Goal: Transaction & Acquisition: Purchase product/service

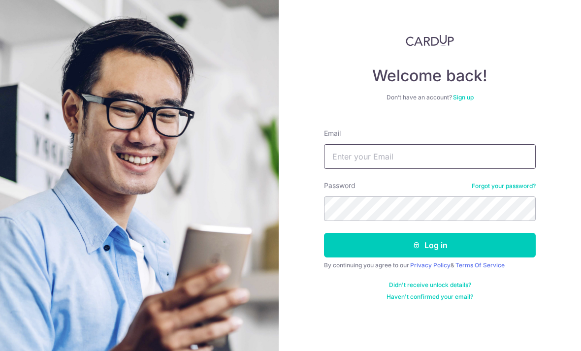
click at [358, 150] on input "Email" at bounding box center [430, 156] width 212 height 25
type input "[EMAIL_ADDRESS][DOMAIN_NAME]"
click at [430, 245] on button "Log in" at bounding box center [430, 245] width 212 height 25
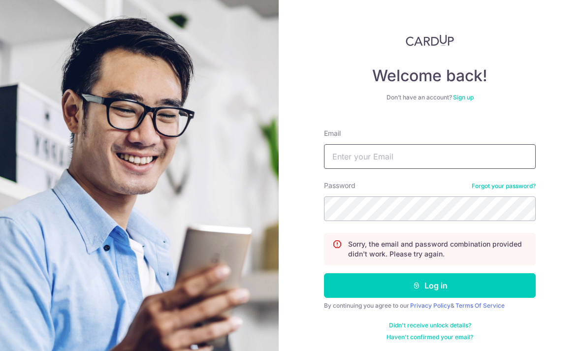
click at [474, 167] on input "Email" at bounding box center [430, 156] width 212 height 25
type input "[EMAIL_ADDRESS][DOMAIN_NAME]"
click at [430, 286] on button "Log in" at bounding box center [430, 285] width 212 height 25
click at [494, 165] on input "Email" at bounding box center [430, 156] width 212 height 25
type input "Yjfoo1@e.ntu.edu.sg"
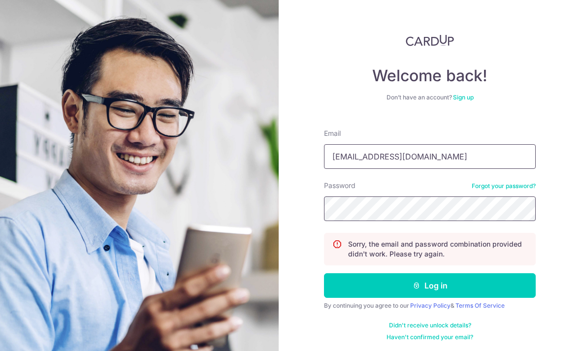
click at [430, 286] on button "Log in" at bounding box center [430, 285] width 212 height 25
click at [366, 150] on input "Email" at bounding box center [430, 156] width 212 height 25
type input "[EMAIL_ADDRESS][DOMAIN_NAME]"
click at [430, 286] on button "Log in" at bounding box center [430, 285] width 212 height 25
click at [494, 159] on input "Email" at bounding box center [430, 156] width 212 height 25
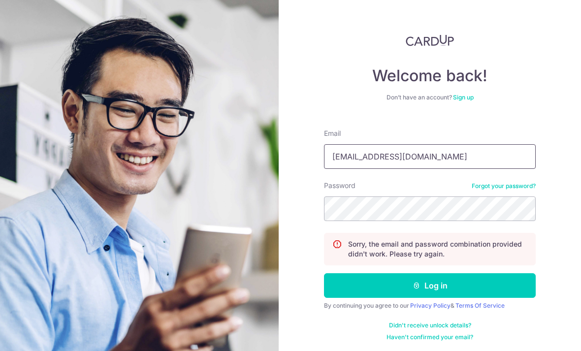
type input "Yjfoo89@gmail.com"
click at [430, 286] on button "Log in" at bounding box center [430, 285] width 212 height 25
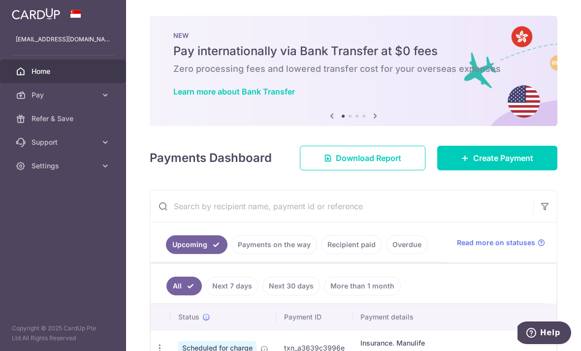
click at [150, 222] on input "text" at bounding box center [341, 207] width 383 height 32
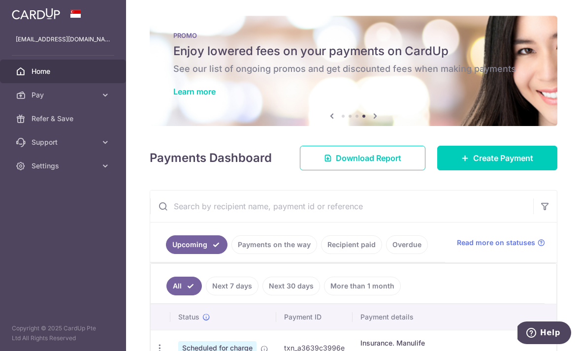
click at [173, 75] on h6 "See our list of ongoing promos and get discounted fees when making payments" at bounding box center [353, 69] width 361 height 12
click at [173, 97] on link "Learn more" at bounding box center [194, 92] width 42 height 10
click at [0, 0] on icon "button" at bounding box center [0, 0] width 0 height 0
click at [29, 96] on link "Pay" at bounding box center [63, 95] width 126 height 24
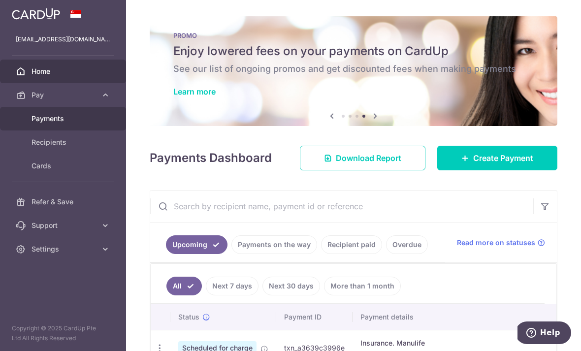
click at [37, 124] on link "Payments" at bounding box center [63, 119] width 126 height 24
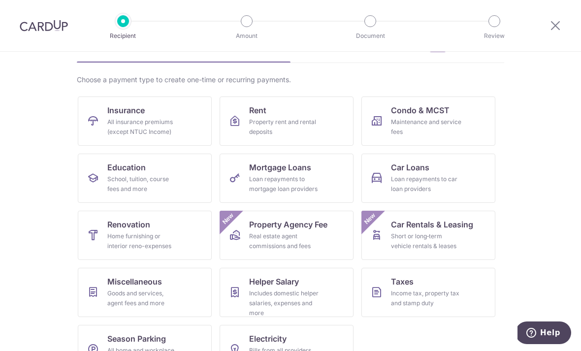
scroll to position [58, 0]
click at [123, 127] on div "All insurance premiums (except NTUC Income)" at bounding box center [142, 128] width 71 height 20
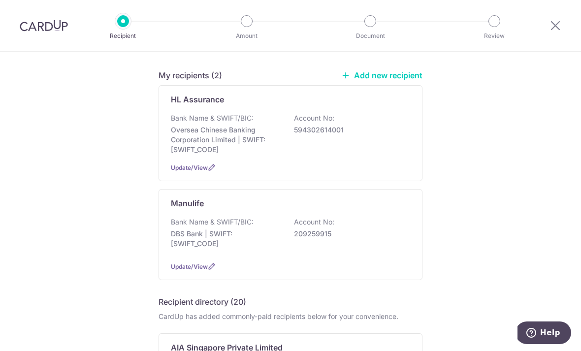
scroll to position [67, 0]
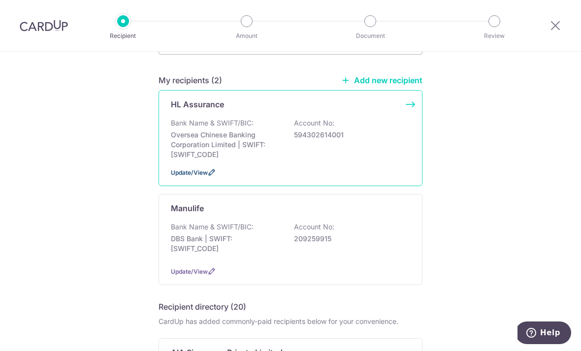
click at [181, 176] on span "Update/View" at bounding box center [189, 172] width 37 height 7
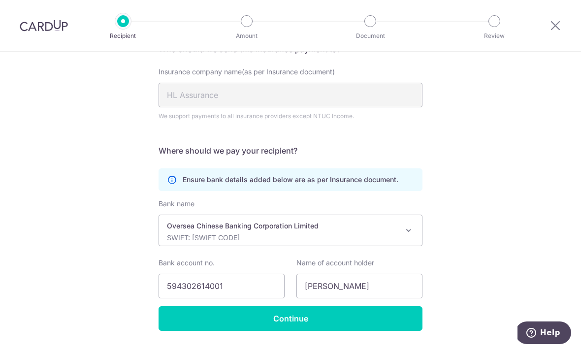
scroll to position [90, 0]
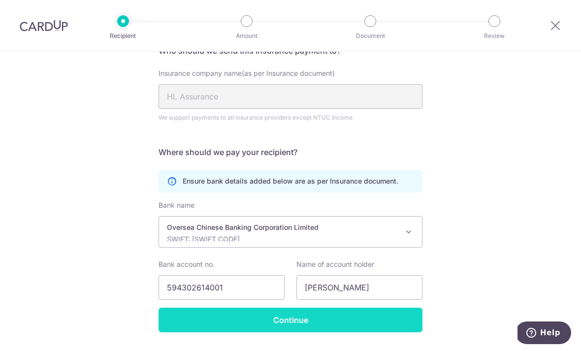
click at [186, 319] on input "Continue" at bounding box center [291, 320] width 264 height 25
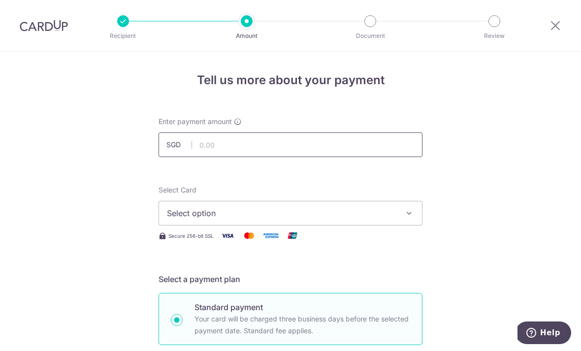
click at [364, 145] on input "text" at bounding box center [291, 144] width 264 height 25
click at [250, 153] on input "1,265.00" at bounding box center [291, 144] width 264 height 25
type input "1,267.27"
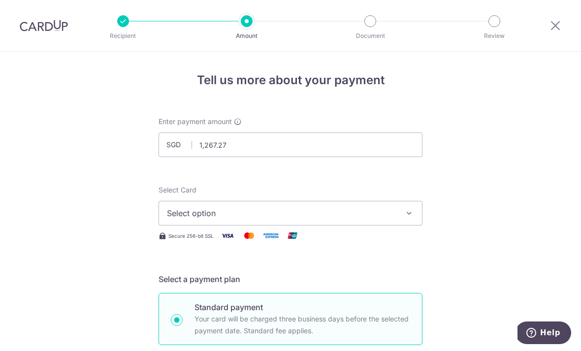
click at [171, 219] on span "Select option" at bounding box center [282, 213] width 230 height 12
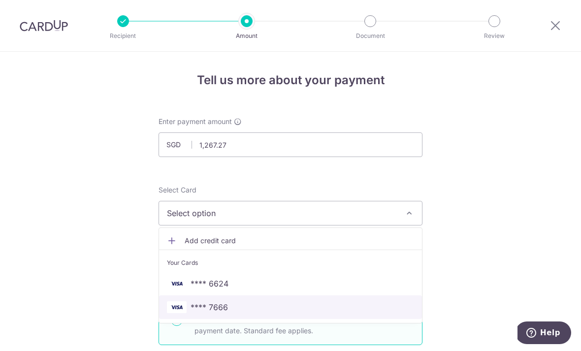
click at [204, 313] on span "**** 7666" at bounding box center [209, 307] width 37 height 12
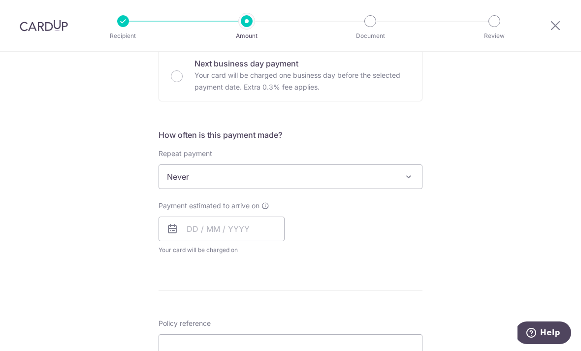
scroll to position [305, 0]
click at [175, 187] on span "Never" at bounding box center [290, 176] width 263 height 24
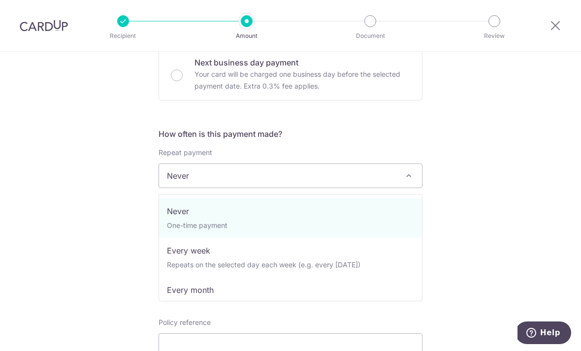
click at [109, 194] on div "Tell us more about your payment Enter payment amount SGD 1,267.27 1267.27 Selec…" at bounding box center [290, 192] width 581 height 891
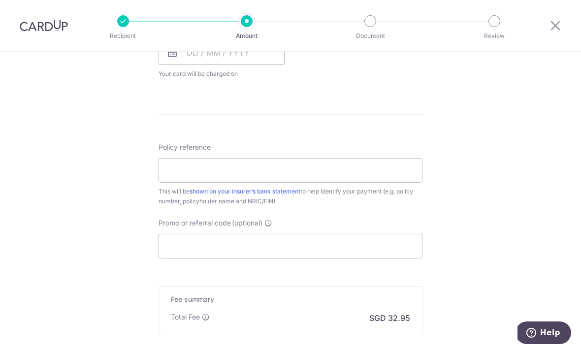
scroll to position [491, 0]
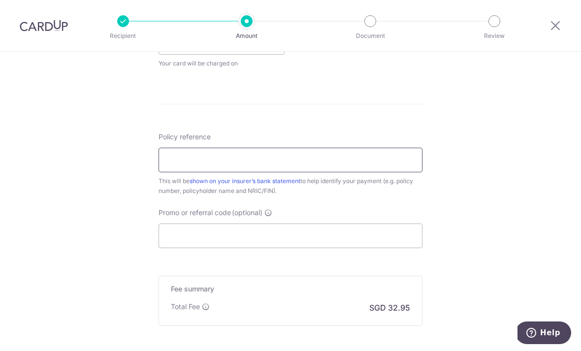
click at [173, 167] on input "Policy reference" at bounding box center [291, 160] width 264 height 25
type input "MP325785"
click at [75, 189] on div "Tell us more about your payment Enter payment amount SGD 1,267.27 1267.27 Selec…" at bounding box center [290, 6] width 581 height 891
click at [174, 242] on input "Promo or referral code (optional)" at bounding box center [291, 236] width 264 height 25
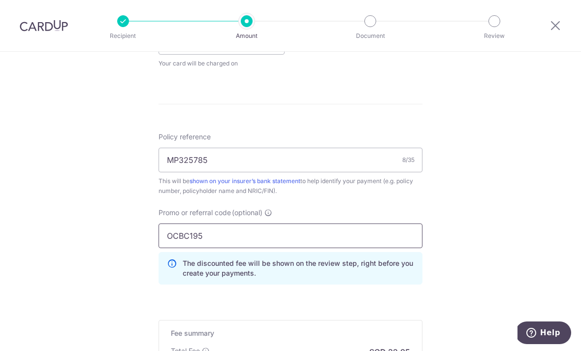
type input "OCBC195"
click at [66, 159] on div "Tell us more about your payment Enter payment amount SGD 1,267.27 1267.27 Selec…" at bounding box center [290, 28] width 581 height 935
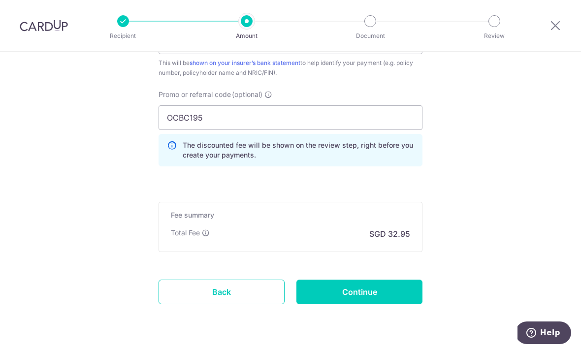
scroll to position [608, 0]
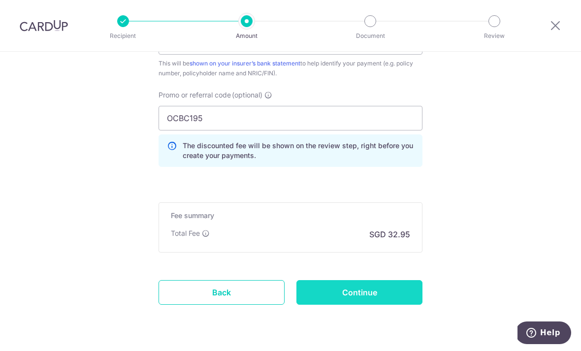
click at [399, 296] on input "Continue" at bounding box center [360, 292] width 126 height 25
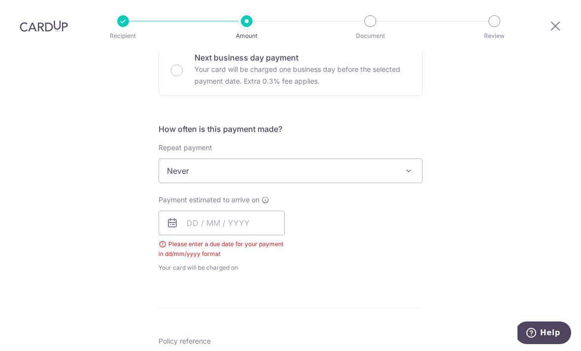
scroll to position [302, 0]
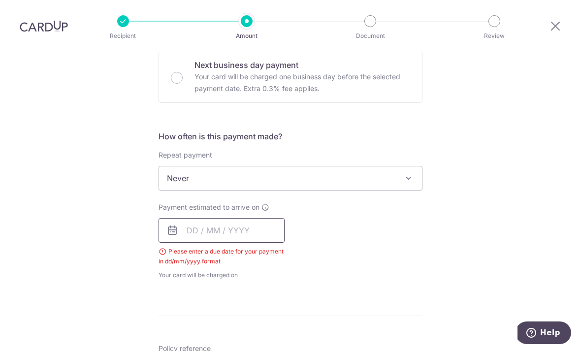
click at [181, 218] on input "text" at bounding box center [222, 230] width 126 height 25
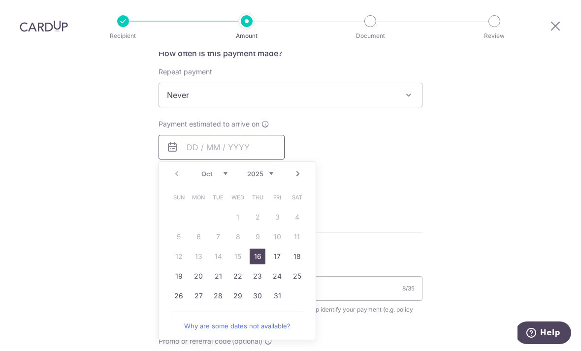
scroll to position [399, 0]
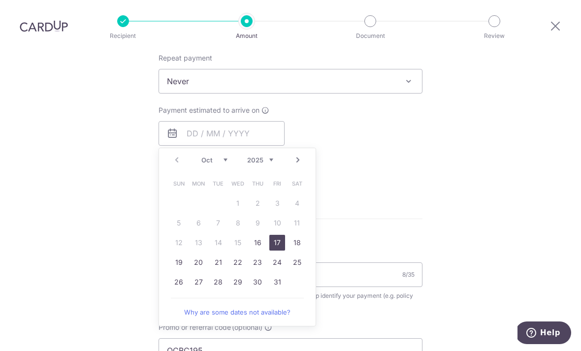
click at [280, 235] on link "17" at bounding box center [277, 243] width 16 height 16
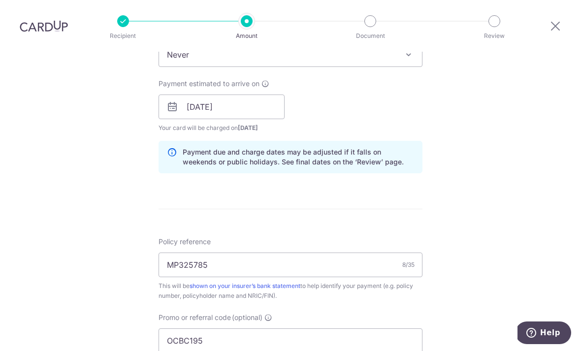
scroll to position [422, 0]
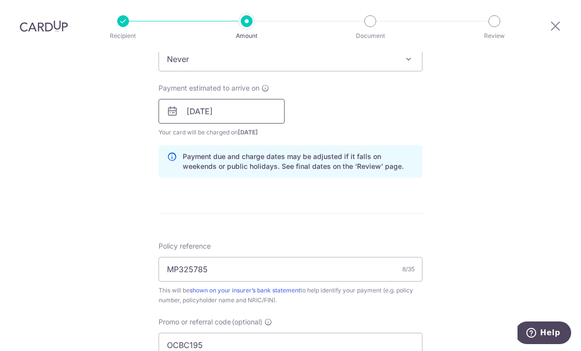
click at [196, 99] on input "[DATE]" at bounding box center [222, 111] width 126 height 25
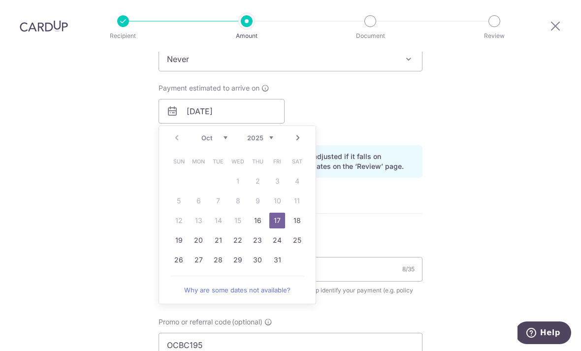
click at [197, 232] on link "20" at bounding box center [199, 240] width 16 height 16
type input "[DATE]"
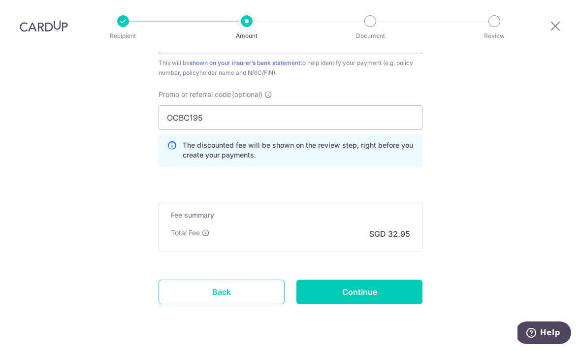
scroll to position [649, 0]
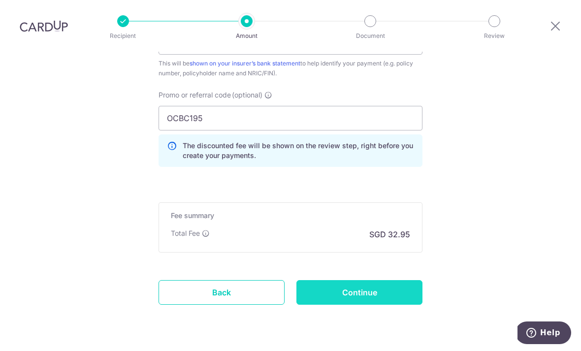
click at [383, 280] on input "Continue" at bounding box center [360, 292] width 126 height 25
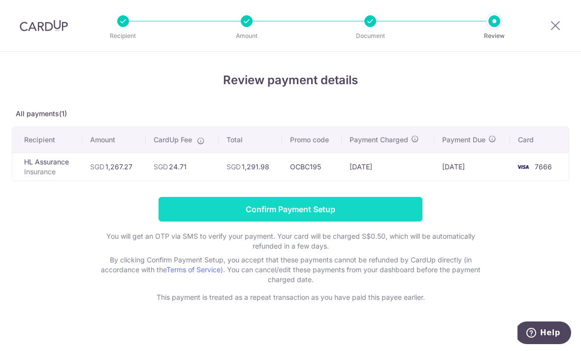
click at [396, 218] on input "Confirm Payment Setup" at bounding box center [291, 209] width 264 height 25
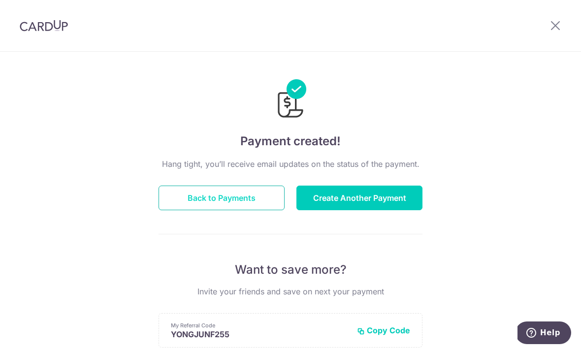
click at [202, 194] on button "Back to Payments" at bounding box center [222, 198] width 126 height 25
